Goal: Transaction & Acquisition: Purchase product/service

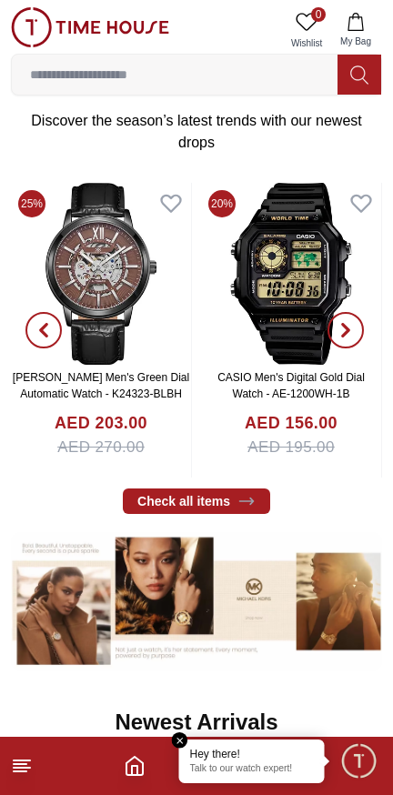
scroll to position [650, 0]
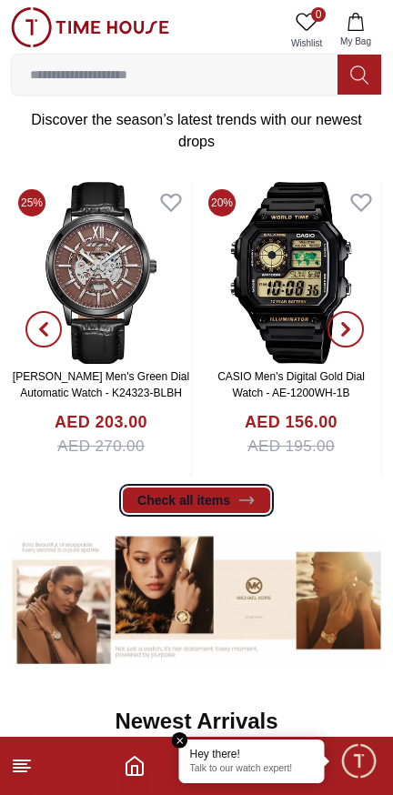
click at [217, 501] on link "Check all items" at bounding box center [196, 500] width 147 height 25
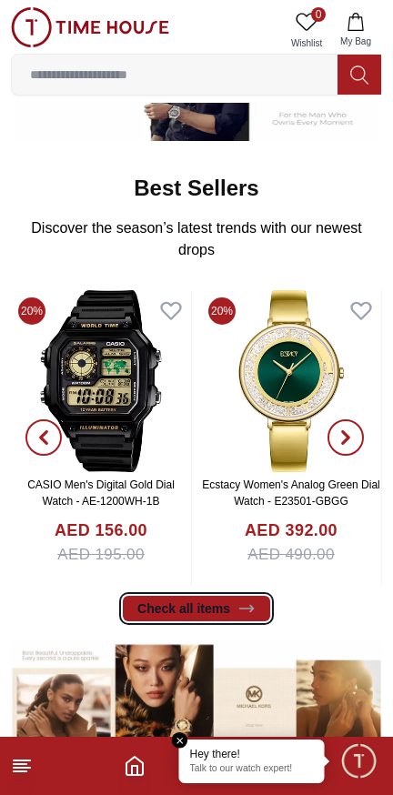
scroll to position [542, 0]
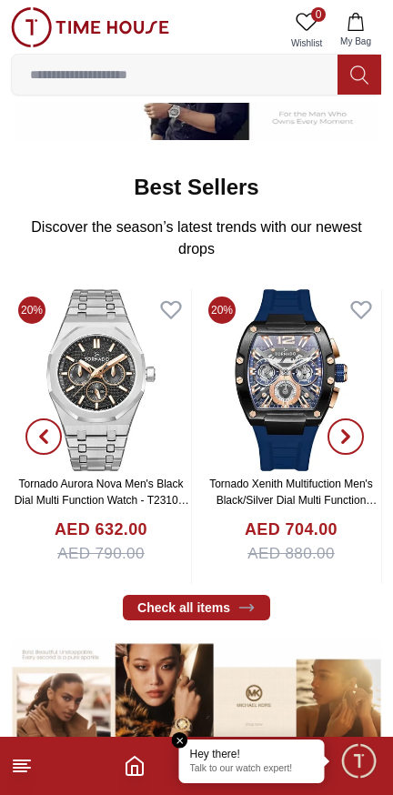
click at [214, 68] on input at bounding box center [175, 74] width 326 height 36
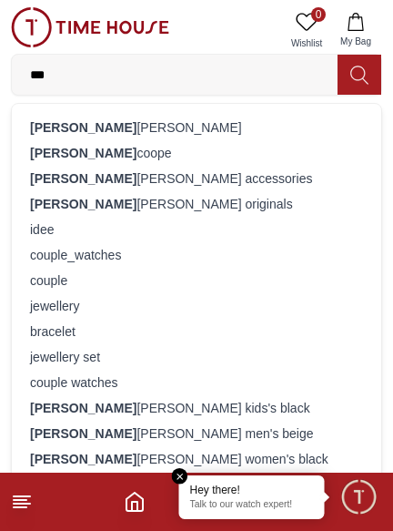
type input "***"
click at [100, 125] on div "[PERSON_NAME]" at bounding box center [197, 127] width 348 height 25
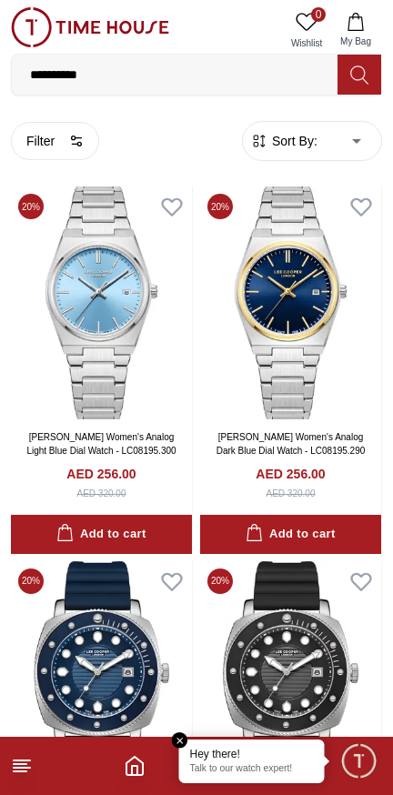
click at [15, 768] on line at bounding box center [22, 768] width 16 height 0
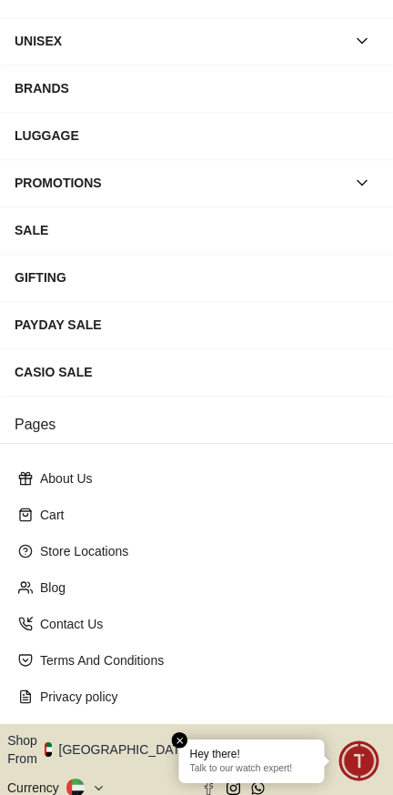
scroll to position [228, 0]
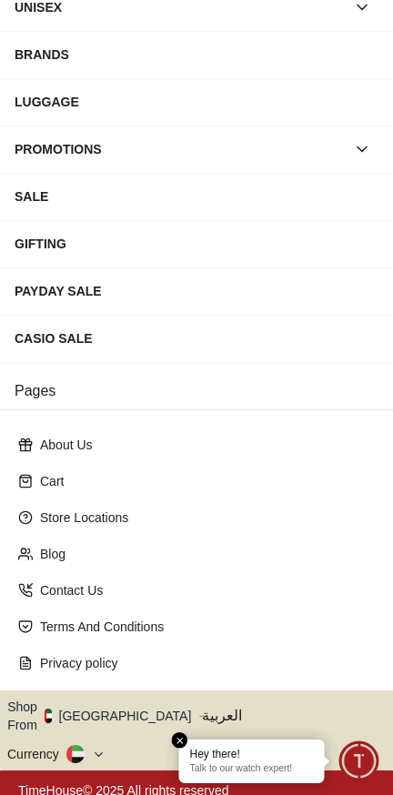
click at [109, 710] on button "Shop From [GEOGRAPHIC_DATA]" at bounding box center [105, 716] width 197 height 36
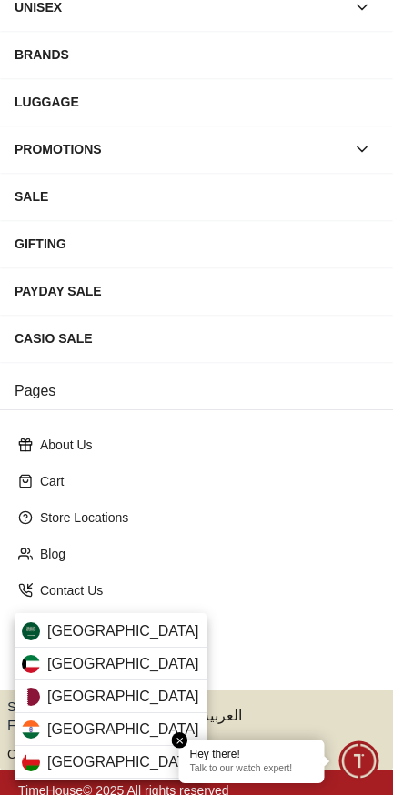
click at [72, 662] on span "[GEOGRAPHIC_DATA]" at bounding box center [123, 664] width 152 height 22
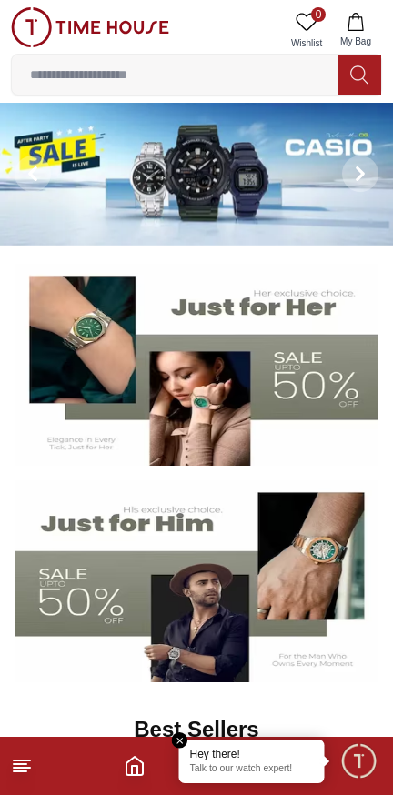
click at [356, 33] on button "My Bag" at bounding box center [355, 30] width 53 height 46
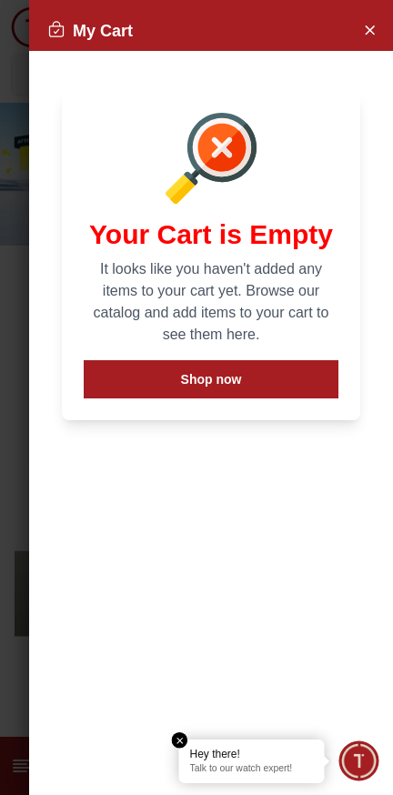
click at [367, 26] on icon "Close Account" at bounding box center [370, 29] width 8 height 8
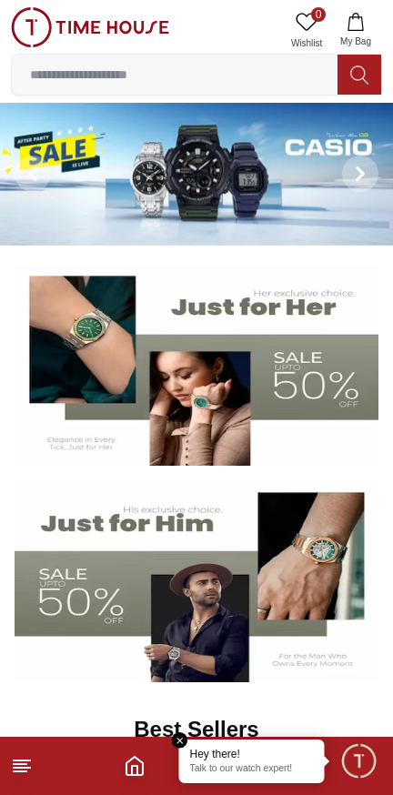
click at [177, 77] on input at bounding box center [175, 74] width 326 height 36
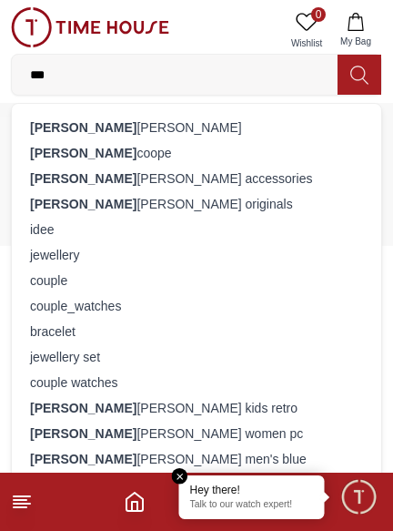
type input "***"
click at [105, 129] on div "[PERSON_NAME]" at bounding box center [197, 127] width 348 height 25
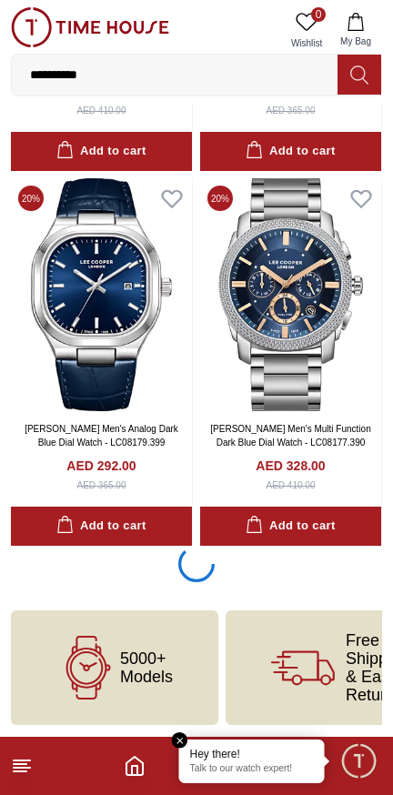
scroll to position [3385, 0]
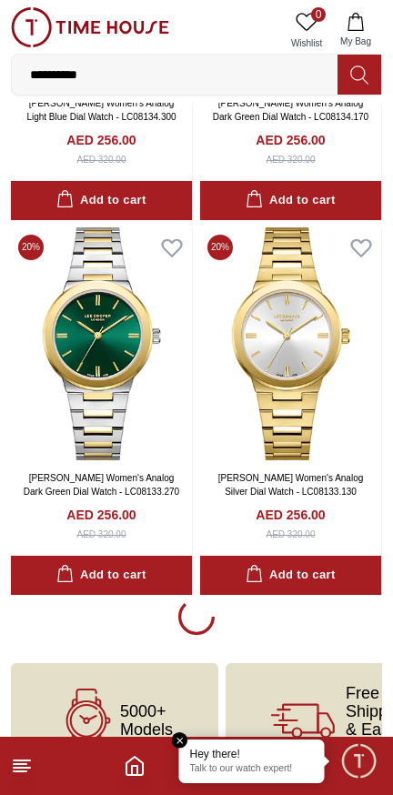
scroll to position [7135, 0]
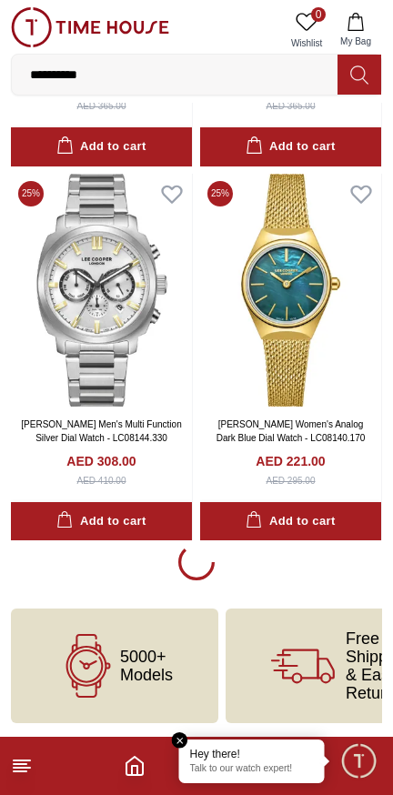
scroll to position [10885, 0]
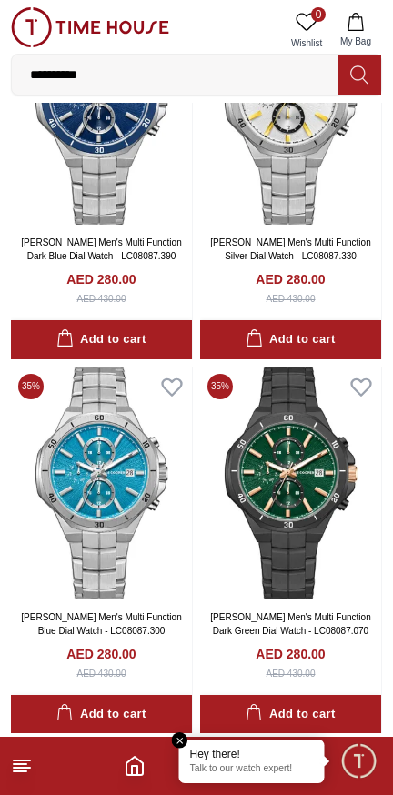
scroll to position [14632, 0]
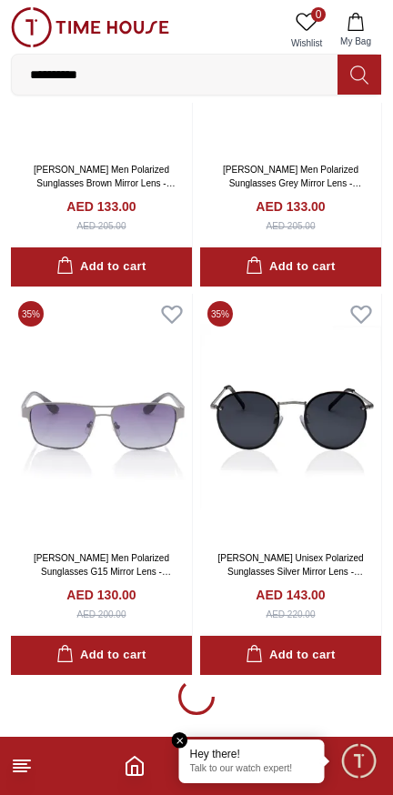
scroll to position [18423, 0]
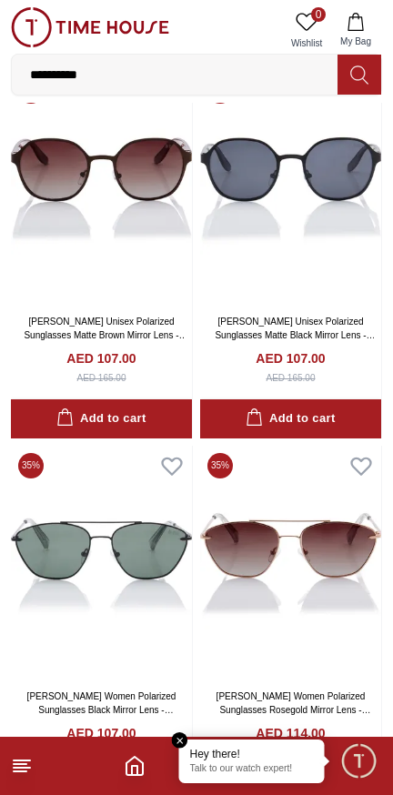
scroll to position [29862, 0]
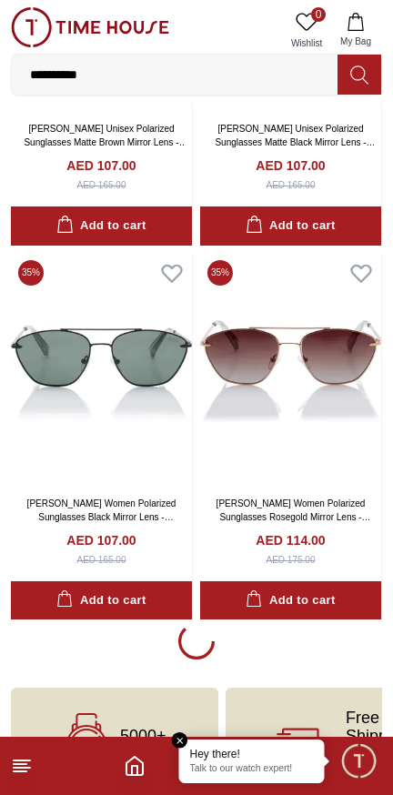
scroll to position [29957, 0]
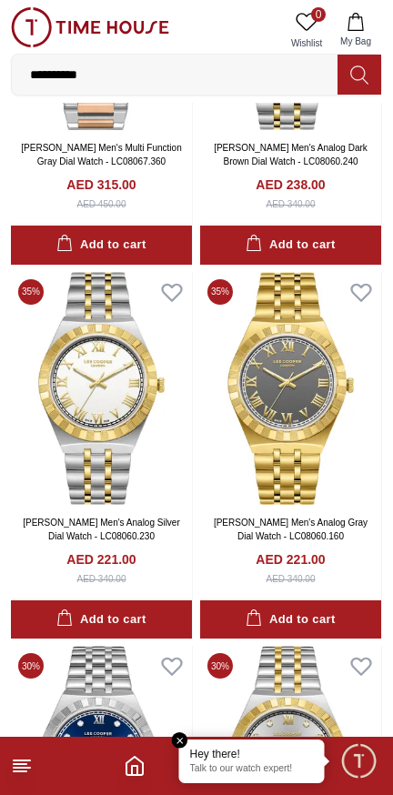
scroll to position [37204, 0]
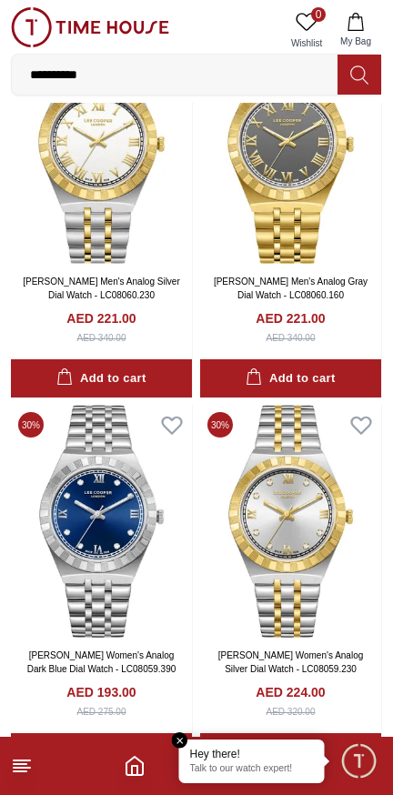
click at [268, 683] on h4 "AED 224.00" at bounding box center [290, 692] width 69 height 18
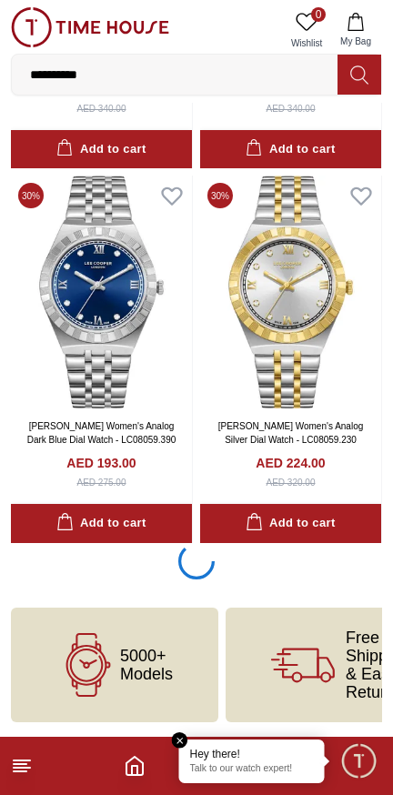
scroll to position [37457, 0]
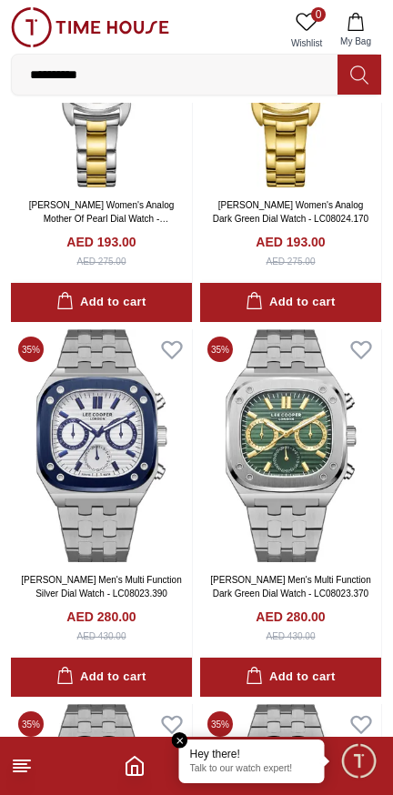
scroll to position [39157, 0]
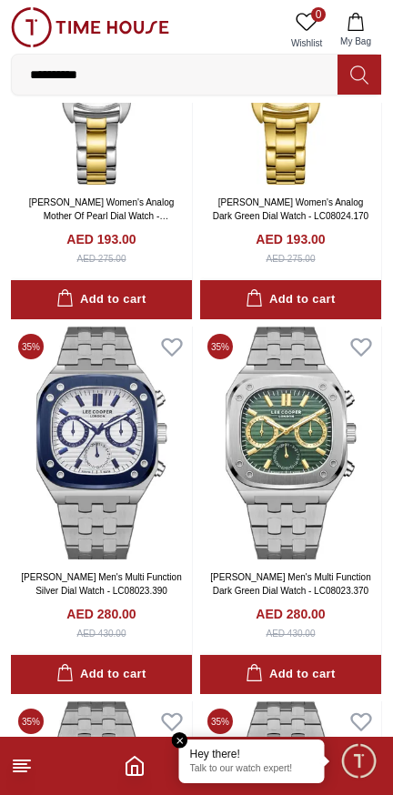
click at [306, 452] on img at bounding box center [290, 443] width 181 height 233
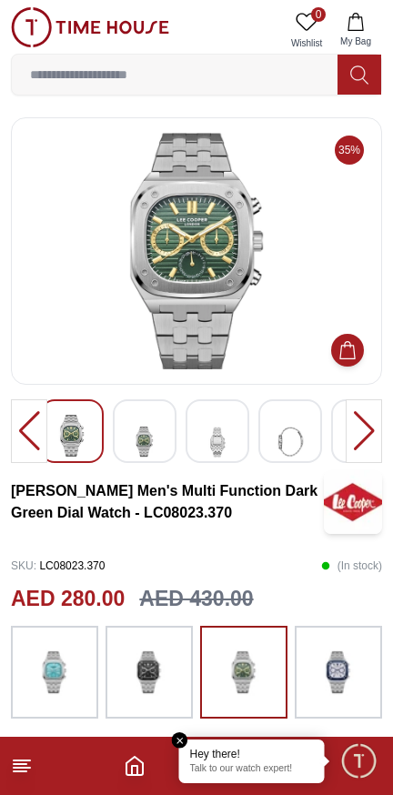
click at [20, 772] on line at bounding box center [20, 772] width 13 height 0
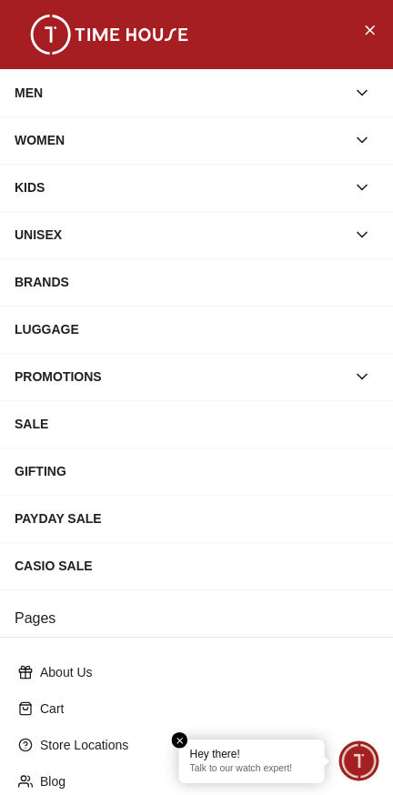
scroll to position [228, 0]
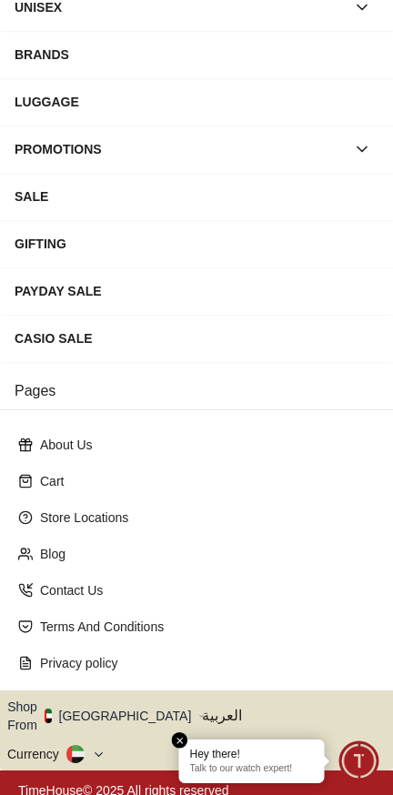
click at [116, 704] on button "Shop From [GEOGRAPHIC_DATA]" at bounding box center [105, 716] width 197 height 36
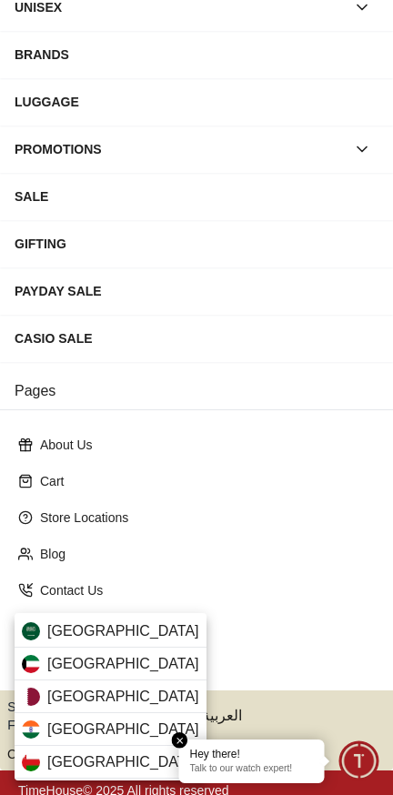
click at [111, 669] on div "[GEOGRAPHIC_DATA]" at bounding box center [111, 664] width 192 height 33
